Goal: Find specific page/section: Find specific page/section

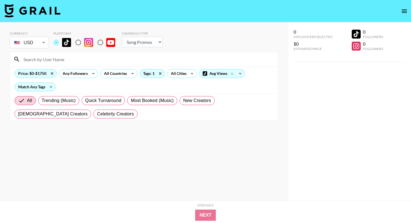
select select "Song"
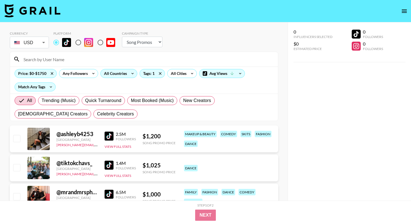
click at [129, 74] on icon at bounding box center [132, 73] width 9 height 8
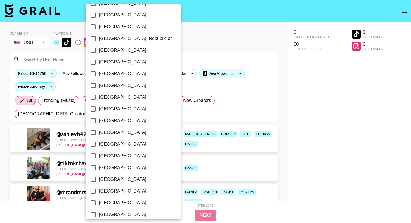
scroll to position [297, 0]
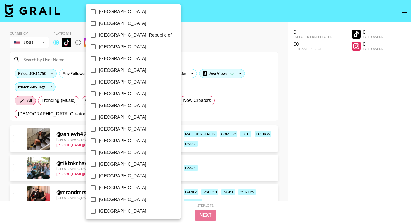
click at [105, 103] on span "[GEOGRAPHIC_DATA]" at bounding box center [122, 105] width 47 height 7
click at [99, 103] on input "[GEOGRAPHIC_DATA]" at bounding box center [93, 106] width 12 height 12
checkbox input "true"
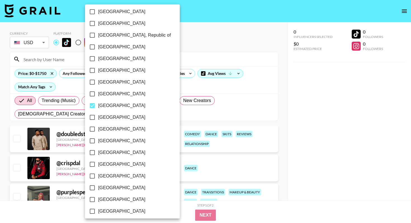
click at [204, 46] on div at bounding box center [205, 111] width 411 height 223
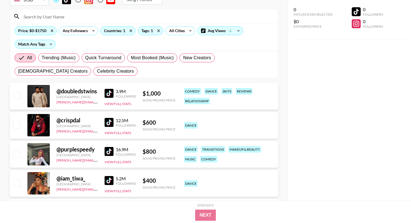
scroll to position [45, 0]
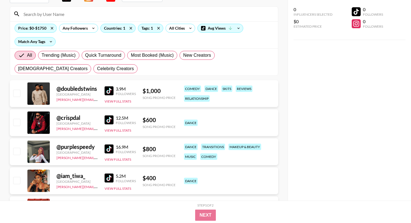
click at [110, 117] on img at bounding box center [109, 120] width 9 height 9
click at [107, 121] on img at bounding box center [109, 120] width 9 height 9
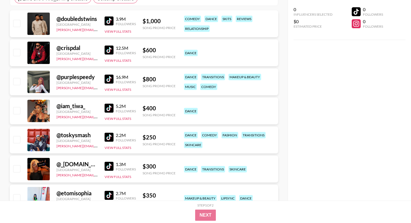
scroll to position [119, 0]
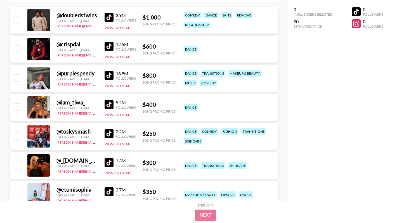
click at [110, 135] on img at bounding box center [109, 133] width 9 height 9
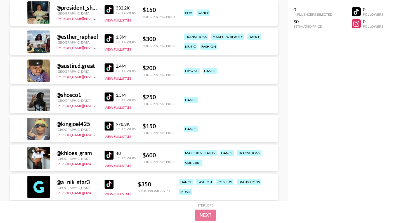
scroll to position [477, 0]
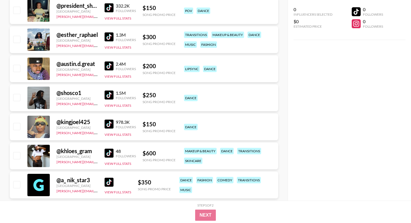
click at [108, 66] on img at bounding box center [109, 66] width 9 height 9
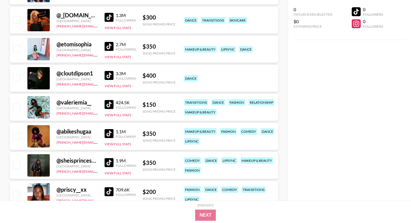
scroll to position [264, 0]
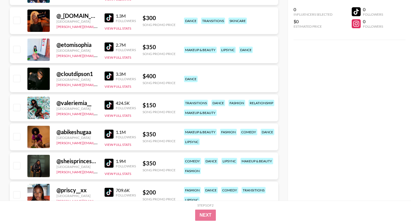
click at [109, 136] on img at bounding box center [109, 134] width 9 height 9
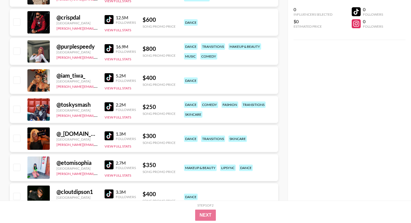
scroll to position [133, 0]
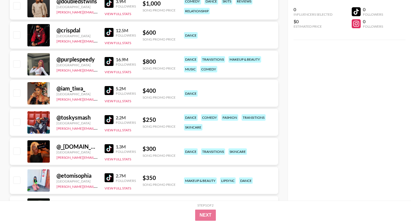
click at [107, 149] on img at bounding box center [109, 148] width 9 height 9
